Goal: Information Seeking & Learning: Understand process/instructions

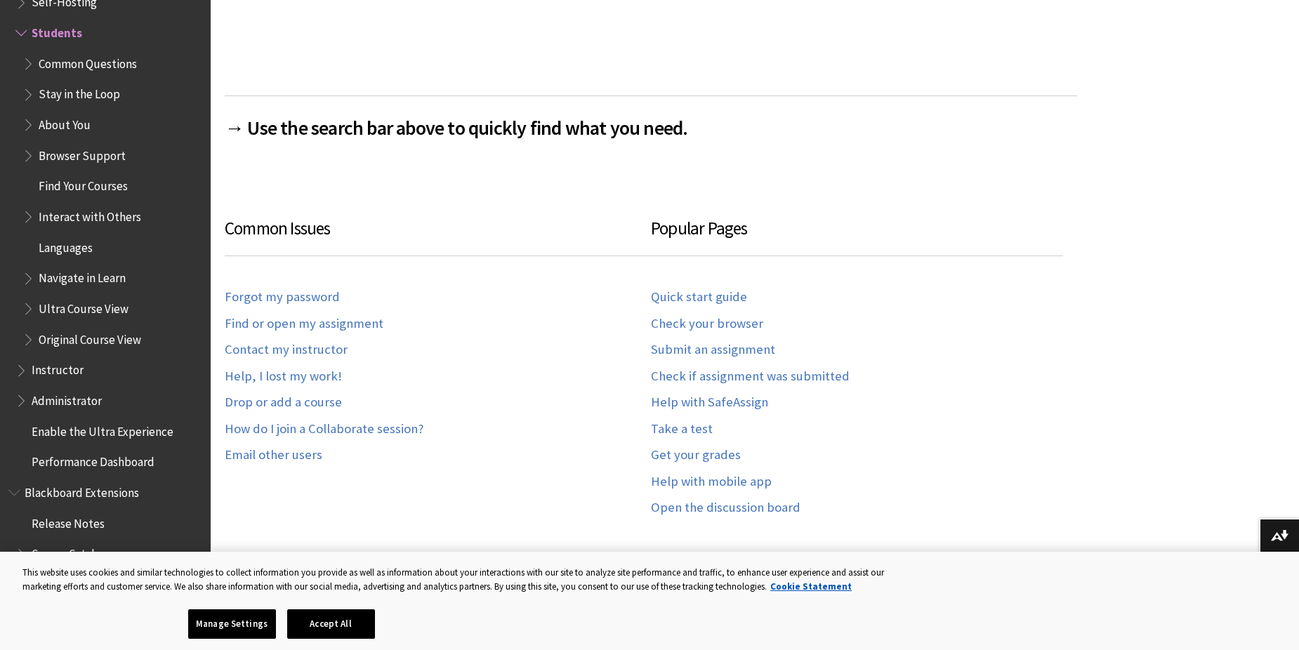
scroll to position [843, 0]
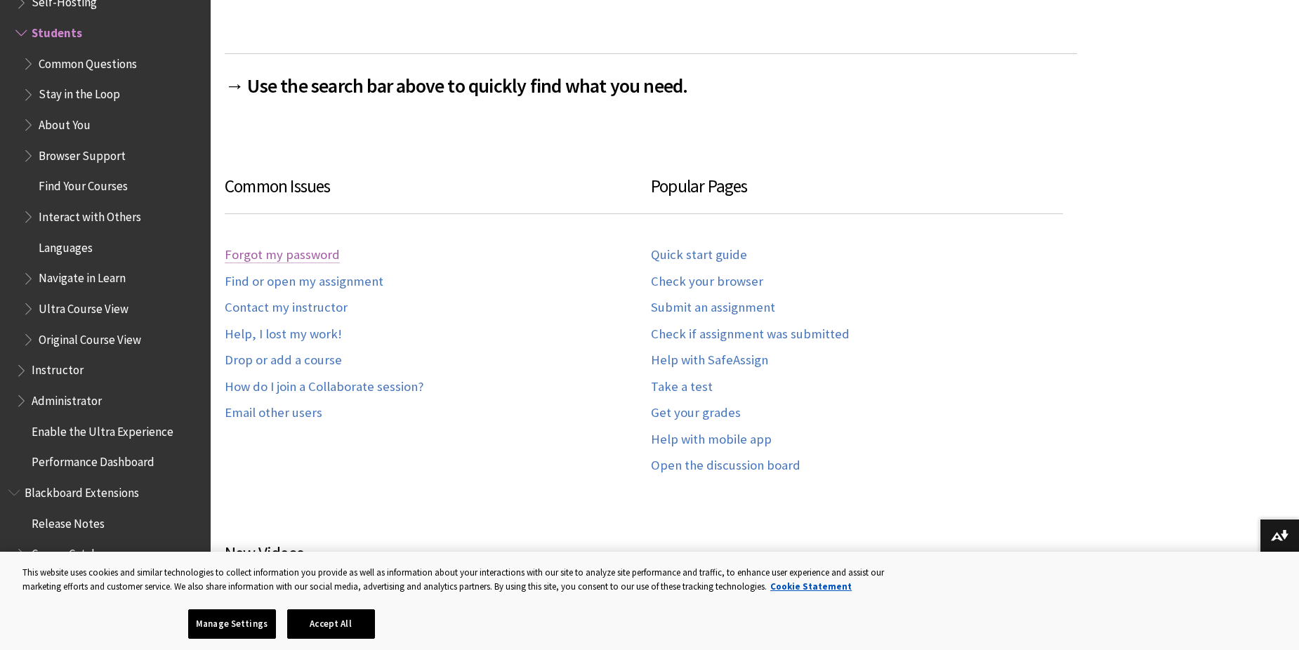
click at [303, 253] on link "Forgot my password" at bounding box center [282, 255] width 115 height 16
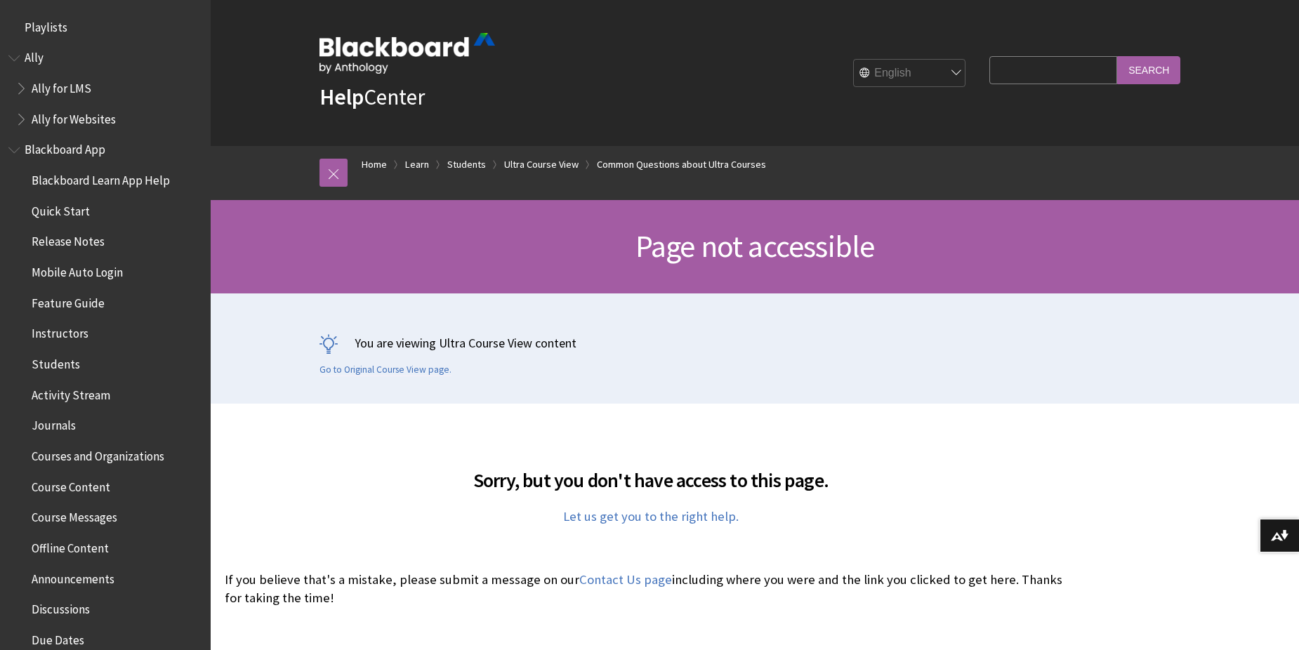
click at [53, 364] on span "Students" at bounding box center [56, 362] width 48 height 19
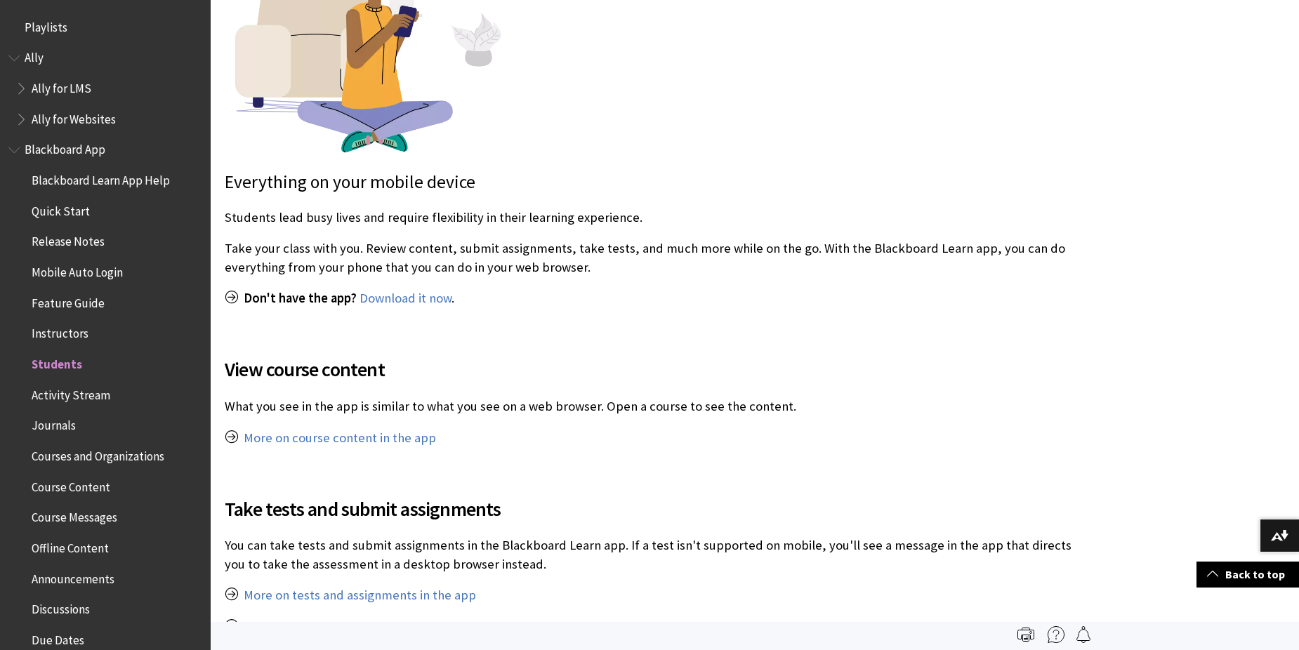
scroll to position [421, 0]
